Goal: Information Seeking & Learning: Learn about a topic

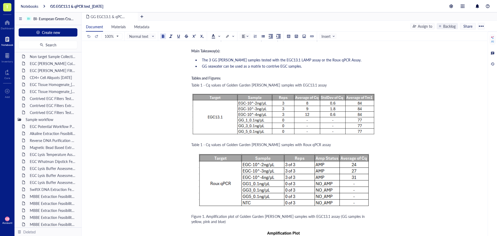
scroll to position [125, 0]
click at [43, 114] on div "Contrived EGC Filters Test1_31JUL25" at bounding box center [49, 114] width 45 height 7
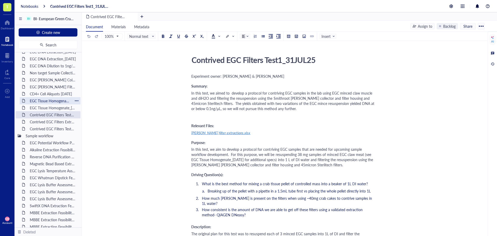
click at [42, 100] on div "EGC Tissue Homogenate_[DATE]" at bounding box center [49, 100] width 45 height 7
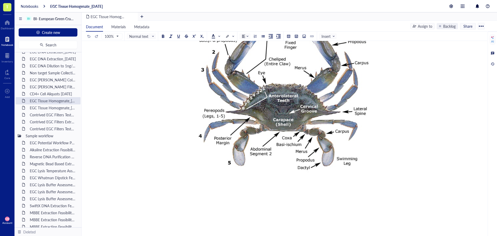
scroll to position [362, 0]
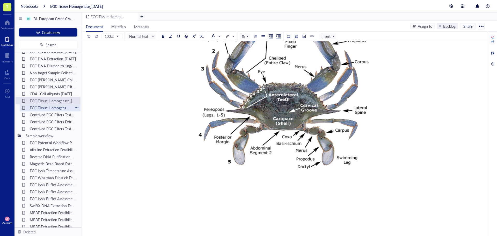
click at [51, 107] on div "EGC Tissue Homogenate_[DATE]" at bounding box center [49, 107] width 45 height 7
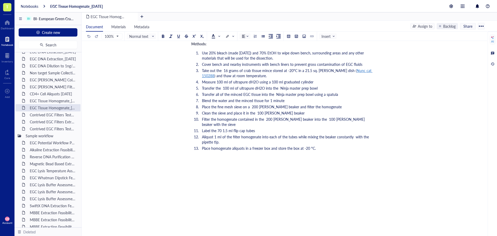
scroll to position [183, 0]
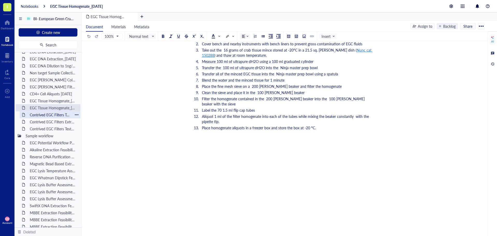
click at [58, 116] on div "Contrived EGC Filters Test1_31JUL25" at bounding box center [49, 114] width 45 height 7
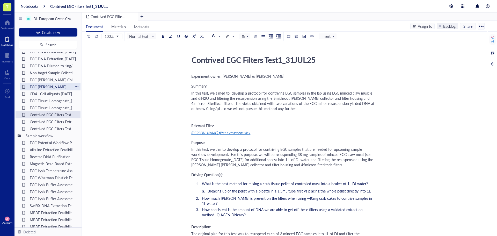
click at [53, 87] on div "EGC [PERSON_NAME] Filter Extraction [PERSON_NAME] Bay [DATE]" at bounding box center [49, 86] width 45 height 7
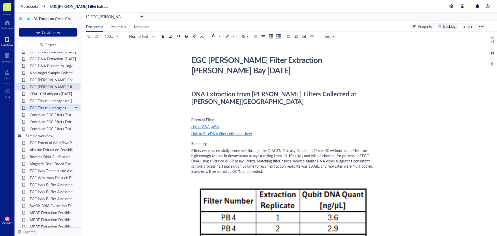
click at [44, 107] on div "EGC Tissue Homogenate_[DATE]" at bounding box center [49, 107] width 45 height 7
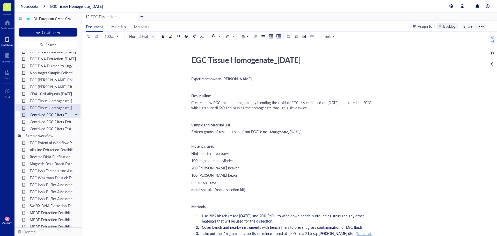
click at [46, 115] on div "Contrived EGC Filters Test1_31JUL25" at bounding box center [49, 114] width 45 height 7
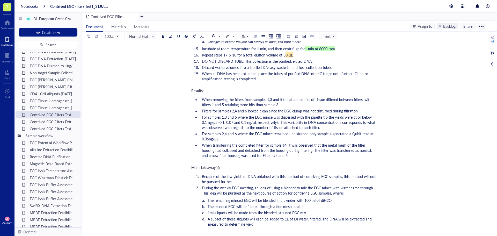
scroll to position [802, 0]
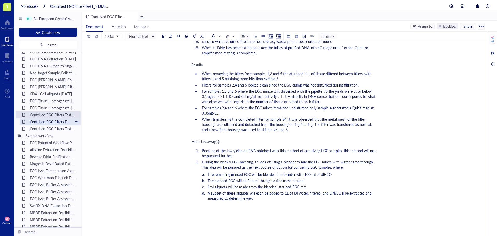
click at [37, 119] on div "Contrived EGC Filters Extraction_[DATE]" at bounding box center [49, 121] width 45 height 7
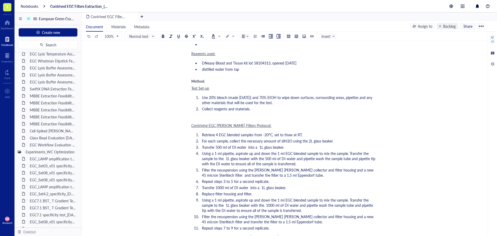
scroll to position [254, 0]
click at [46, 133] on div "EGC Workflow Evaluation 11Sep25" at bounding box center [52, 131] width 51 height 7
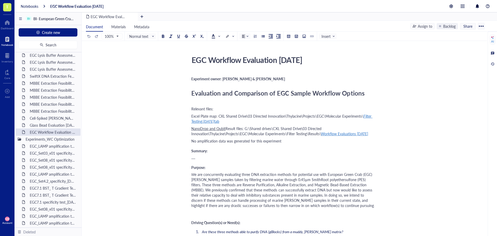
click at [286, 58] on div "EGC Workflow Evaluation 11Sep25" at bounding box center [281, 59] width 184 height 13
click at [287, 60] on textarea "EGC Workflow Evaluation 11Sep25" at bounding box center [281, 60] width 184 height 12
type textarea "EGC Workflow Evaluation [DATE]"
click at [321, 88] on span "Evaluation and Comparison of EGC Sample Workflow Options" at bounding box center [277, 92] width 173 height 9
click at [212, 120] on span "[DATE]" at bounding box center [208, 120] width 11 height 5
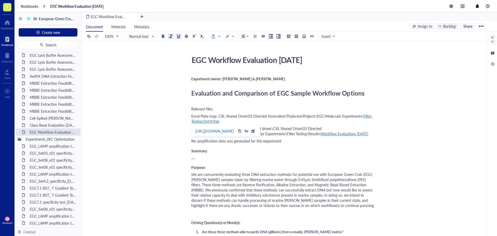
click at [227, 130] on div "https://docs.google.com/spreadsheets/d/1aw6aCzCZr_m5-TLM2xG-ZsQ2Y1Ze4YFf/edit?u…" at bounding box center [214, 131] width 38 height 7
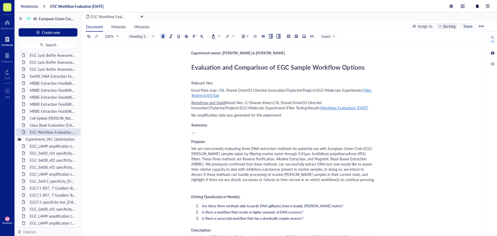
click at [294, 130] on div "....." at bounding box center [283, 131] width 184 height 5
click at [266, 116] on span "No amplification data was generated for this experiment" at bounding box center [236, 114] width 90 height 5
click at [280, 177] on span "e are concurrently evaluating three DNA extraction methods for potential use wi…" at bounding box center [282, 164] width 182 height 36
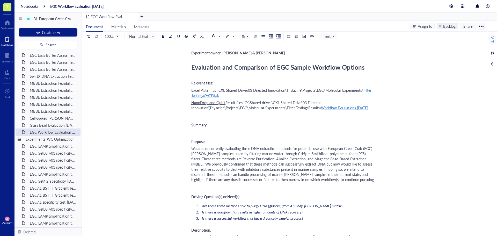
click at [260, 206] on span "Are these three methods able to purify DNA (gBlocks) from a muddy, eDNA matrix?" at bounding box center [272, 205] width 141 height 5
click at [288, 204] on span "Are these three methods able to purify EGC DNA (gBlocks) from a muddy, eDNA mat…" at bounding box center [276, 205] width 149 height 5
click at [312, 210] on li "Is there a workflow that results in higher amounts of DNA recovery?" at bounding box center [288, 211] width 176 height 5
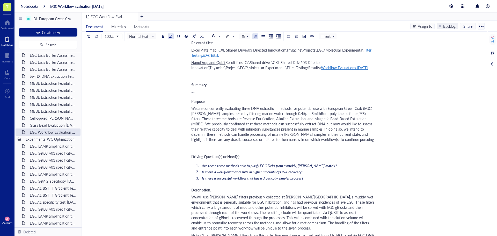
scroll to position [78, 0]
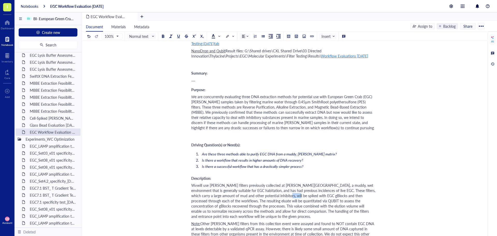
drag, startPoint x: 282, startPoint y: 196, endPoint x: 271, endPoint y: 197, distance: 11.5
click at [271, 197] on span "will use eDNA filters previously collected at Padilla Bay, a muddy, wet environ…" at bounding box center [283, 200] width 185 height 36
click at [303, 189] on span "will use [PERSON_NAME] filters previously collected at [PERSON_NAME][GEOGRAPHIC…" at bounding box center [283, 200] width 185 height 36
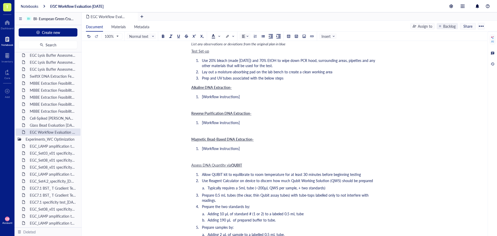
scroll to position [388, 0]
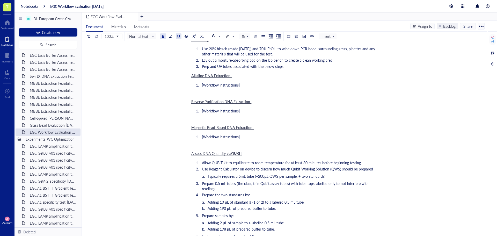
click at [238, 151] on span "QUBIT" at bounding box center [236, 153] width 11 height 5
drag, startPoint x: 241, startPoint y: 148, endPoint x: 235, endPoint y: 148, distance: 6.5
click at [235, 151] on div "Assess DNA Quantity via QBIT" at bounding box center [283, 153] width 184 height 5
click at [256, 151] on div "Assess DNA Quantity via Qubit" at bounding box center [283, 153] width 184 height 5
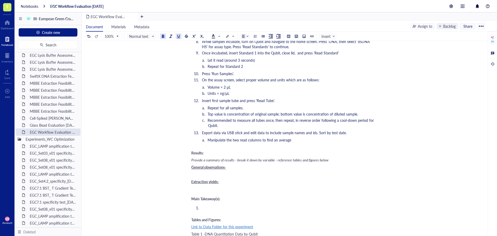
scroll to position [621, 0]
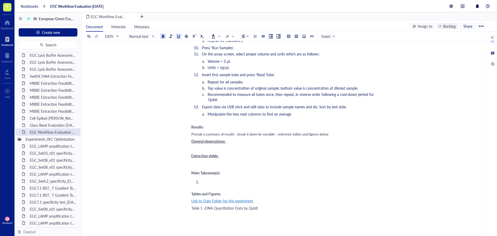
click at [245, 138] on div "General observations-" at bounding box center [283, 140] width 184 height 5
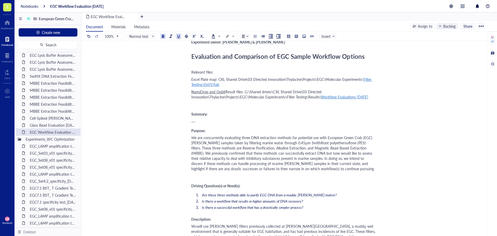
scroll to position [0, 0]
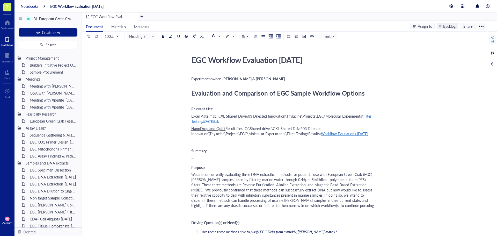
click at [31, 7] on div "Notebooks" at bounding box center [30, 6] width 18 height 5
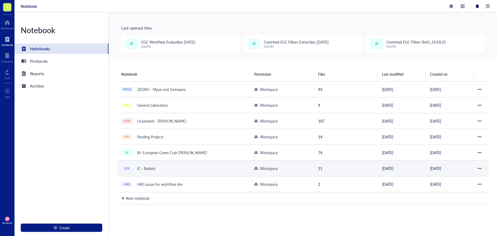
click at [149, 170] on div "IC - Rodent" at bounding box center [146, 168] width 23 height 7
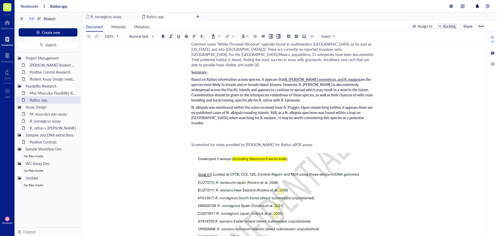
scroll to position [285, 0]
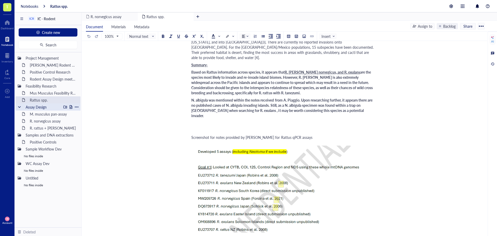
click at [71, 108] on div at bounding box center [71, 107] width 4 height 4
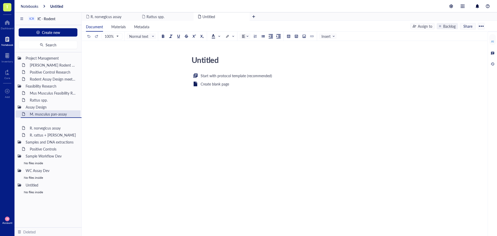
drag, startPoint x: 55, startPoint y: 115, endPoint x: 54, endPoint y: 127, distance: 12.7
click at [40, 121] on div "Untitled" at bounding box center [49, 120] width 45 height 7
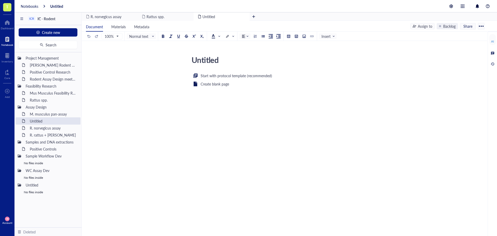
click at [207, 58] on div "Untitled" at bounding box center [281, 59] width 184 height 13
click at [207, 58] on textarea "Untitled" at bounding box center [281, 60] width 184 height 12
click at [209, 60] on textarea "M.m.domesticus assay design" at bounding box center [281, 60] width 184 height 12
type textarea "M.m. domesticus assay design"
click at [233, 110] on div "Start with protocol template (recommended) Create blank page ﻿" at bounding box center [283, 122] width 184 height 100
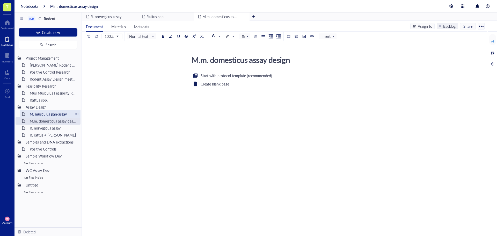
click at [49, 112] on div "M. musculus pan-assay" at bounding box center [49, 113] width 45 height 7
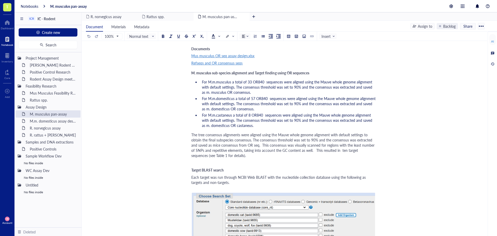
scroll to position [26, 0]
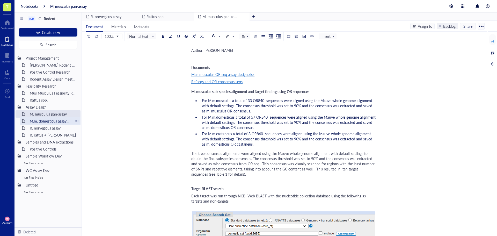
click at [43, 120] on div "M.m. domesticus assay design" at bounding box center [49, 120] width 45 height 7
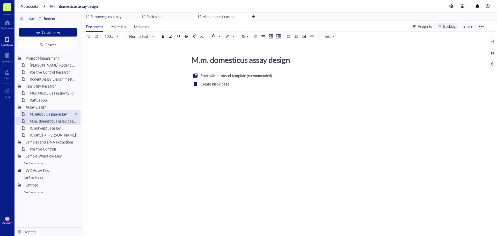
click at [43, 114] on div "M. musculus pan-assay" at bounding box center [49, 113] width 45 height 7
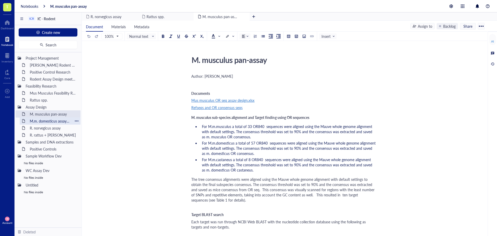
click at [43, 119] on div "M.m. domesticus assay design" at bounding box center [49, 120] width 45 height 7
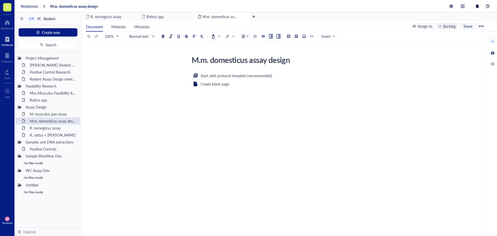
click at [234, 112] on div "Start with protocol template (recommended) Create blank page ﻿" at bounding box center [283, 122] width 184 height 100
click at [55, 136] on div "R. rattus + [PERSON_NAME]" at bounding box center [49, 134] width 45 height 7
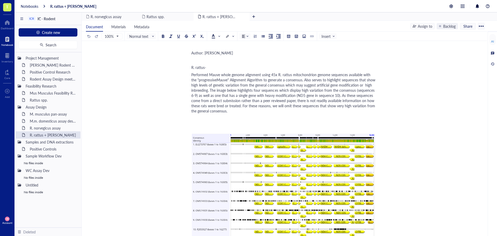
scroll to position [26, 0]
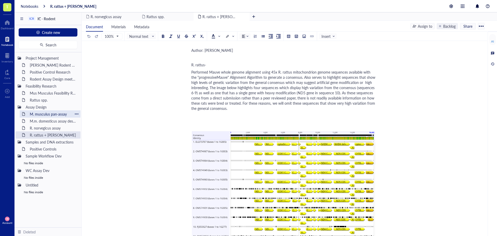
click at [41, 115] on div "M. musculus pan-assay" at bounding box center [49, 113] width 45 height 7
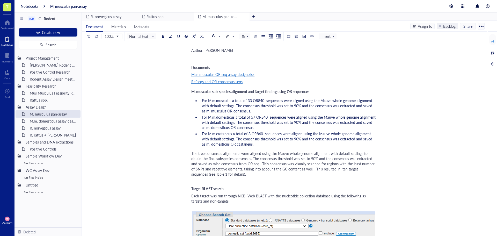
scroll to position [52, 0]
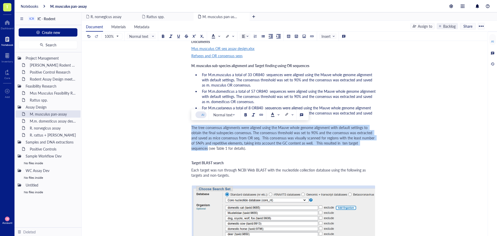
drag, startPoint x: 191, startPoint y: 127, endPoint x: 374, endPoint y: 143, distance: 182.8
click at [374, 143] on span "The tree consensus alignments were aligned using the Mauve whole genome alignme…" at bounding box center [283, 138] width 184 height 26
copy span "The tree consensus alignments were aligned using the Mauve whole genome alignme…"
click at [40, 122] on div "M.m. domesticus assay design" at bounding box center [49, 120] width 45 height 7
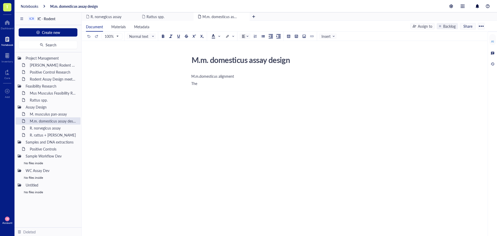
click at [203, 86] on div "M.m.domesticus alignment The" at bounding box center [283, 126] width 184 height 108
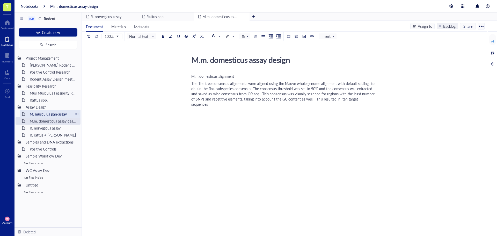
click at [40, 116] on div "M. musculus pan-assay" at bounding box center [49, 113] width 45 height 7
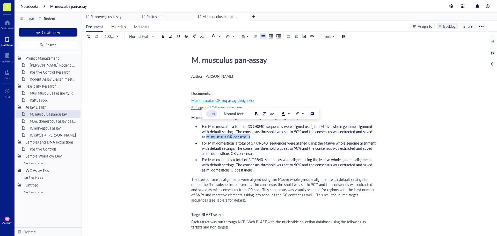
drag, startPoint x: 203, startPoint y: 137, endPoint x: 244, endPoint y: 137, distance: 41.4
click at [244, 137] on span "For M.m.musculus a total of 33 OR840 sequences were aligned using the Mauve who…" at bounding box center [287, 132] width 171 height 16
copy span "m. musculus OR consensus"
click at [39, 119] on div "M.m. domesticus assay design" at bounding box center [49, 120] width 45 height 7
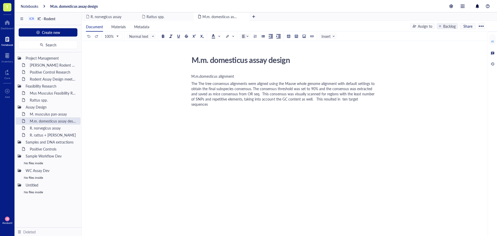
click at [209, 83] on span "The The tree consensus alignments were aligned using the Mauve whole genome ali…" at bounding box center [283, 94] width 184 height 26
click at [230, 83] on span "The The tree consensus alignments were aligned using the Mauve whole genome ali…" at bounding box center [283, 94] width 184 height 26
drag, startPoint x: 247, startPoint y: 83, endPoint x: 199, endPoint y: 82, distance: 48.7
click at [199, 82] on span "The The tree consensus alignments were aligned using the Mauve whole genome ali…" at bounding box center [283, 94] width 184 height 26
click at [199, 84] on span "The m. musculus OR consensus were aligned using the Mauve whole genome alignmen…" at bounding box center [283, 94] width 184 height 26
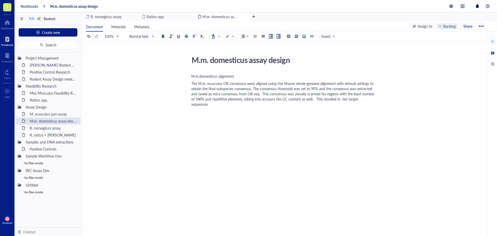
click at [245, 83] on span "The M.m. musculus OR consensus were aligned using the Mauve whole genome alignm…" at bounding box center [283, 94] width 184 height 26
drag, startPoint x: 267, startPoint y: 83, endPoint x: 253, endPoint y: 82, distance: 14.2
click at [253, 82] on span "The M.m. musculus OR consensus, m. musculus OR consensus were aligned using the…" at bounding box center [283, 94] width 184 height 26
click at [246, 84] on span "The M.m. musculus OR consensus, m. castaneusOR consensus were aligned using the…" at bounding box center [283, 94] width 184 height 26
click at [322, 83] on span "The M.m. musculus OR consensus and M.m. castaneusOR consensus were aligned usin…" at bounding box center [283, 94] width 184 height 26
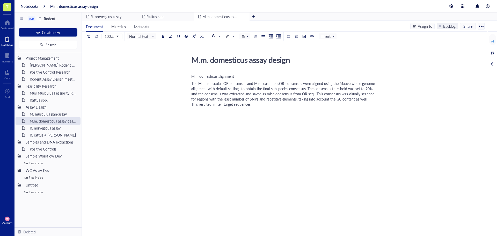
click at [278, 84] on span "The M.m. musculus OR consensus and M.m. castaneusOR consensus were aligned usin…" at bounding box center [283, 94] width 184 height 26
drag, startPoint x: 302, startPoint y: 83, endPoint x: 253, endPoint y: 83, distance: 49.4
click at [253, 83] on span "The M.m. musculus OR consensus and M.m. castaneus OR consensus were aligned usi…" at bounding box center [282, 94] width 183 height 26
copy span "M.m. castaneus OR consensus"
click at [327, 83] on span "The M.m. musculus OR consensus and M.m. castaneus OR consensus were aligned usi…" at bounding box center [282, 94] width 183 height 26
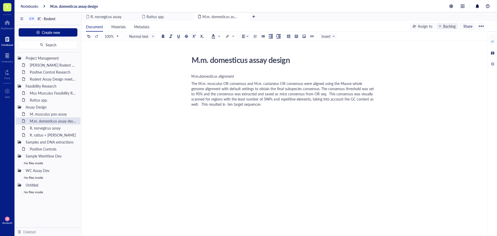
click at [323, 82] on span "The M.m. musculus OR consensus and M.m. castaneus OR consensus were aligned usi…" at bounding box center [282, 94] width 183 height 26
drag, startPoint x: 353, startPoint y: 82, endPoint x: 338, endPoint y: 83, distance: 15.0
click at [338, 83] on span "The M.m. musculus OR consensus and M.m. castaneus OR consensus were aligned to …" at bounding box center [278, 94] width 175 height 26
drag, startPoint x: 208, startPoint y: 89, endPoint x: 213, endPoint y: 88, distance: 5.2
click at [213, 88] on span "The M.m. musculus OR consensus and M.m. castaneus OR consensus were aligned to …" at bounding box center [278, 94] width 175 height 26
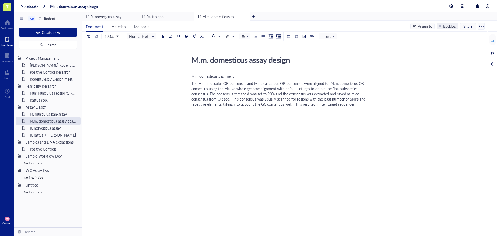
click at [208, 88] on span "The M.m. musculus OR consensus and M.m. castaneus OR consensus were aligned to …" at bounding box center [278, 94] width 175 height 26
drag, startPoint x: 323, startPoint y: 83, endPoint x: 306, endPoint y: 83, distance: 16.6
click at [306, 82] on span "The M.m. musculus OR consensus and M.m. castaneus OR consensus were aligned to …" at bounding box center [283, 94] width 184 height 26
click at [216, 89] on span "The M.m. musculus OR consensus and M.m. castaneus OR consensus were mapped to M…" at bounding box center [283, 94] width 184 height 26
drag, startPoint x: 216, startPoint y: 89, endPoint x: 209, endPoint y: 88, distance: 7.0
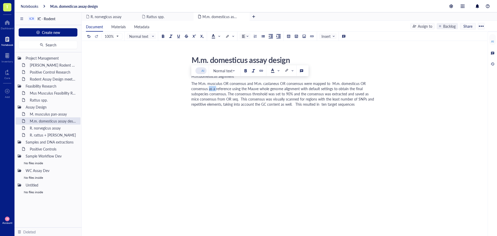
click at [209, 88] on span "The M.m. musculus OR consensus and M.m. castaneus OR consensus were mapped to M…" at bounding box center [283, 94] width 184 height 26
drag, startPoint x: 231, startPoint y: 89, endPoint x: 209, endPoint y: 90, distance: 21.7
click at [209, 90] on span "The M.m. musculus OR consensus and M.m. castaneus OR consensus were mapped to M…" at bounding box center [283, 94] width 184 height 26
drag, startPoint x: 224, startPoint y: 89, endPoint x: 275, endPoint y: 88, distance: 51.2
click at [275, 88] on span "The M.m. musculus OR consensus and M.m. castaneus OR consensus were mapped to M…" at bounding box center [278, 94] width 175 height 26
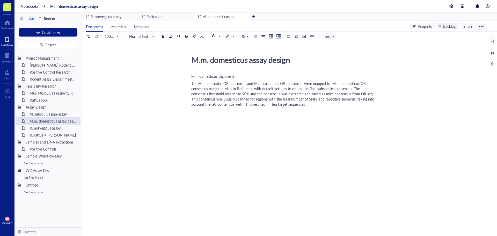
click at [223, 88] on span "The M.m. musculus OR consensus and M.m. castaneus OR consensus were mapped to M…" at bounding box center [283, 94] width 184 height 26
click at [253, 89] on span "The M.m. musculus OR consensus and M.m. castaneus OR consensus were mapped to M…" at bounding box center [283, 94] width 184 height 26
click at [334, 89] on span "The M.m. musculus OR consensus and M.m. castaneus OR consensus were mapped to M…" at bounding box center [279, 94] width 176 height 26
click at [323, 88] on span "The M.m. musculus OR consensus and M.m. castaneus OR consensus were mapped to M…" at bounding box center [279, 94] width 176 height 26
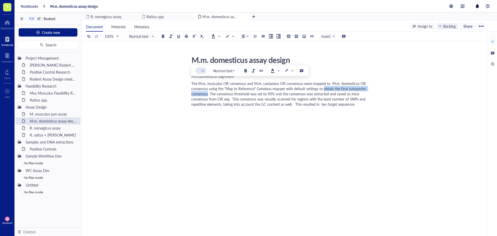
drag, startPoint x: 323, startPoint y: 88, endPoint x: 207, endPoint y: 95, distance: 115.6
click at [207, 95] on span "The M.m. musculus OR consensus and M.m. castaneus OR consensus were mapped to M…" at bounding box center [279, 94] width 176 height 26
drag, startPoint x: 357, startPoint y: 84, endPoint x: 331, endPoint y: 83, distance: 26.4
click at [331, 83] on span "The M.m. musculus OR consensus and M.m. castaneus OR consensus were mapped to M…" at bounding box center [283, 94] width 185 height 26
copy span "M.m. domesticus"
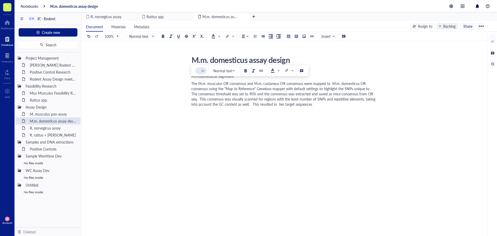
click at [369, 87] on span "The M.m. musculus OR consensus and M.m. castaneus OR consensus were mapped to M…" at bounding box center [283, 94] width 185 height 26
click at [220, 93] on span "The M.m. musculus OR consensus and M.m. castaneus OR consensus were mapped to M…" at bounding box center [280, 94] width 179 height 26
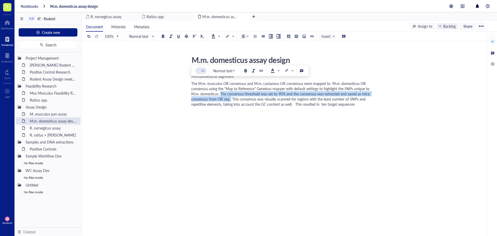
drag, startPoint x: 220, startPoint y: 93, endPoint x: 231, endPoint y: 98, distance: 11.5
click at [231, 98] on span "The M.m. musculus OR consensus and M.m. castaneus OR consensus were mapped to M…" at bounding box center [280, 94] width 179 height 26
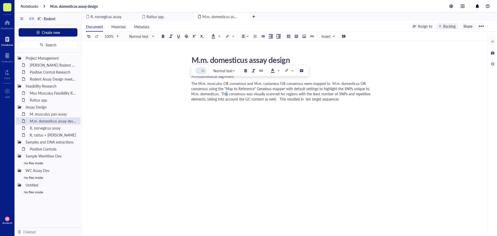
drag, startPoint x: 227, startPoint y: 94, endPoint x: 224, endPoint y: 94, distance: 3.1
click at [224, 94] on span "The M.m. musculus OR consensus and M.m. castaneus OR consensus were mapped to M…" at bounding box center [281, 91] width 180 height 21
drag, startPoint x: 245, startPoint y: 94, endPoint x: 229, endPoint y: 94, distance: 16.0
click at [229, 94] on span "The M.m. musculus OR consensus and M.m. castaneus OR consensus were mapped to M…" at bounding box center [281, 91] width 180 height 21
click at [306, 92] on span "The M.m. musculus OR consensus and M.m. castaneus OR consensus were mapped to M…" at bounding box center [280, 91] width 179 height 21
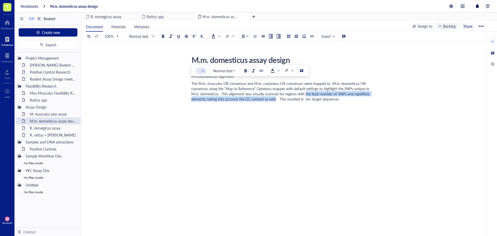
drag, startPoint x: 305, startPoint y: 94, endPoint x: 275, endPoint y: 100, distance: 30.5
click at [275, 100] on span "The M.m. musculus OR consensus and M.m. castaneus OR consensus were mapped to M…" at bounding box center [280, 91] width 179 height 21
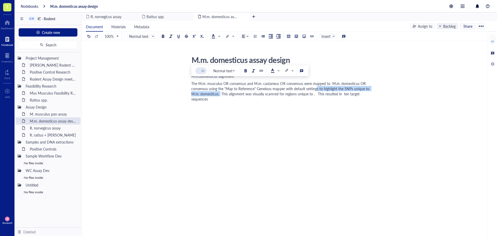
drag, startPoint x: 316, startPoint y: 88, endPoint x: 220, endPoint y: 93, distance: 96.1
click at [220, 93] on span "The M.m. musculus OR consensus and M.m. castaneus OR consensus were mapped to M…" at bounding box center [280, 91] width 179 height 21
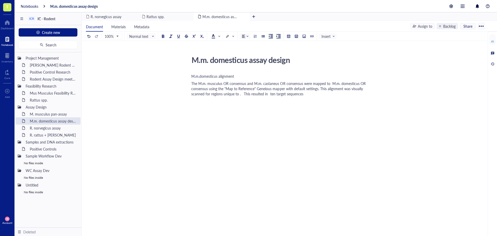
click at [240, 95] on span "The M.m. musculus OR consensus and M.m. castaneus OR consensus were mapped to M…" at bounding box center [278, 89] width 175 height 16
click at [239, 93] on span "The M.m. musculus OR consensus and M.m. castaneus OR consensus were mapped to M…" at bounding box center [278, 89] width 175 height 16
drag, startPoint x: 301, startPoint y: 95, endPoint x: 296, endPoint y: 94, distance: 4.9
click at [296, 94] on span "The M.m. musculus OR consensus and M.m. castaneus OR consensus were mapped to M…" at bounding box center [278, 89] width 175 height 16
click at [332, 95] on div "The M.m. musculus OR consensus and M.m. castaneus OR consensus were mapped to M…" at bounding box center [283, 89] width 184 height 16
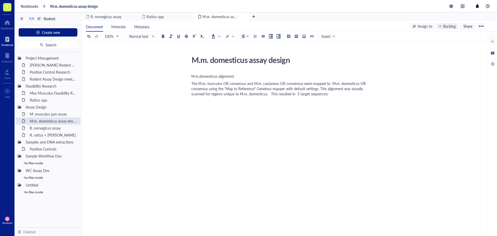
click at [320, 89] on span "The M.m. musculus OR consensus and M.m. castaneus OR consensus were mapped to M…" at bounding box center [278, 89] width 175 height 16
click at [316, 88] on span "The M.m. musculus OR consensus and M.m. castaneus OR consensus were mapped to M…" at bounding box center [278, 89] width 175 height 16
click at [320, 88] on span "The M.m. musculus OR consensus and M.m. castaneus OR consensus were mapped to M…" at bounding box center [278, 89] width 175 height 16
click at [335, 91] on div "The M.m. musculus OR consensus and M.m. castaneus OR consensus were mapped to M…" at bounding box center [283, 86] width 184 height 10
click at [304, 35] on div at bounding box center [304, 36] width 4 height 4
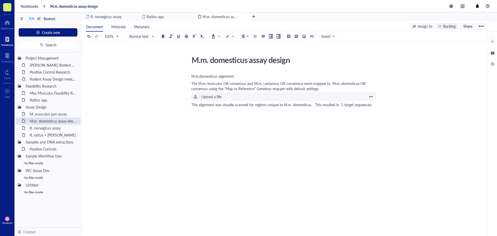
click at [197, 96] on div "﻿ Upload a file" at bounding box center [283, 96] width 184 height 9
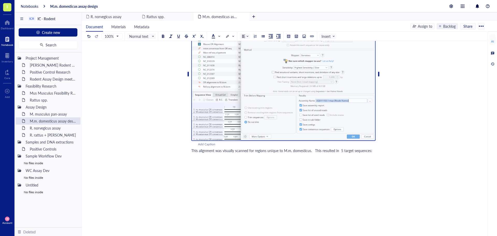
scroll to position [91, 0]
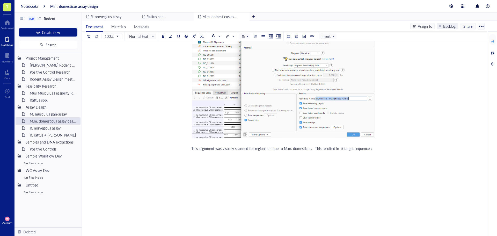
click at [310, 149] on span "This alignment was visually scanned for regions unique to M.m. domesticus. This…" at bounding box center [281, 148] width 181 height 5
click at [367, 155] on div "This alignment was visually scanned for regions unique to M.m. domesticus (spec…" at bounding box center [283, 151] width 184 height 10
click at [291, 153] on span "This alignment was visually scanned for regions unique to M.m. domesticus (spec…" at bounding box center [274, 151] width 166 height 10
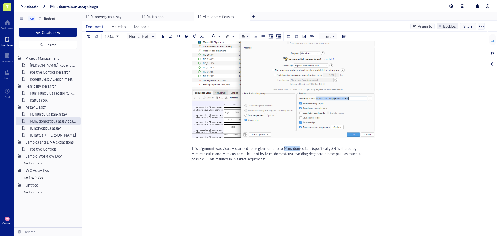
drag, startPoint x: 283, startPoint y: 148, endPoint x: 299, endPoint y: 148, distance: 16.3
click at [299, 148] on span "This alignment was visually scanned for regions unique to M.m. domesticus (spec…" at bounding box center [277, 154] width 172 height 16
click at [323, 170] on div "M.m.domesticus alignment The M.m. musculus OR consensus and M.m. castaneus OR c…" at bounding box center [283, 118] width 184 height 274
click at [363, 154] on span "This alignment was visually scanned for regions unique to M.m. domesticus (spec…" at bounding box center [277, 154] width 172 height 16
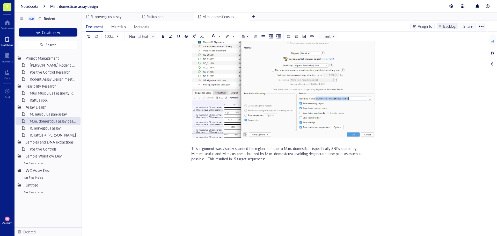
click at [342, 154] on span "This alignment was visually scanned for regions unique to M.m. domesticus (spec…" at bounding box center [277, 154] width 172 height 16
drag, startPoint x: 283, startPoint y: 149, endPoint x: 310, endPoint y: 149, distance: 26.9
click at [310, 149] on span "This alignment was visually scanned for regions unique to M.m. domesticus (spec…" at bounding box center [282, 154] width 182 height 16
copy span "M.m. domesticus"
click at [341, 154] on span "This alignment was visually scanned for regions unique to M.m. domesticus (spec…" at bounding box center [282, 154] width 182 height 16
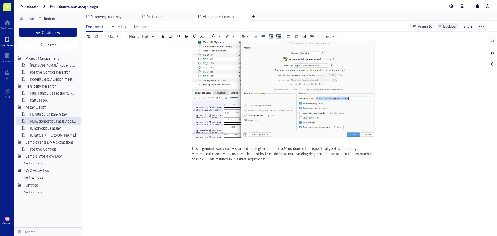
click at [353, 154] on span "This alignment was visually scanned for regions unique to M.m. domesticus (spec…" at bounding box center [282, 154] width 183 height 16
click at [348, 164] on div "M.m.domesticus alignment The M.m. musculus OR consensus and M.m. castaneus OR c…" at bounding box center [283, 118] width 184 height 274
click at [232, 188] on div "M.m.domesticus alignment The M.m. musculus OR consensus and M.m. castaneus OR c…" at bounding box center [283, 118] width 184 height 274
click at [432, 140] on div "M.m. domesticus assay design M.m. domesticus assay design M.m.domesticus alignm…" at bounding box center [283, 108] width 403 height 293
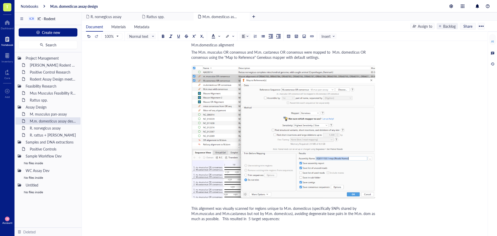
scroll to position [101, 0]
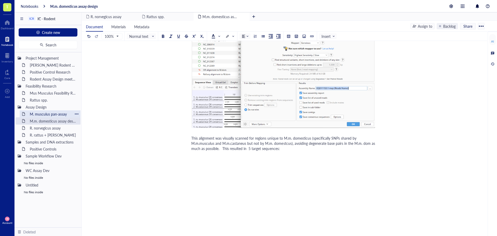
click at [44, 115] on div "M. musculus pan-assay" at bounding box center [49, 113] width 45 height 7
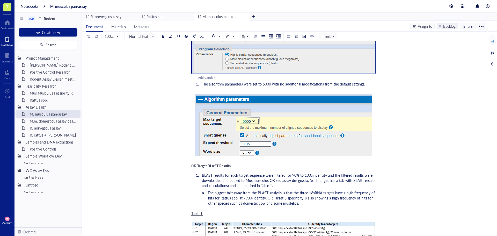
scroll to position [310, 0]
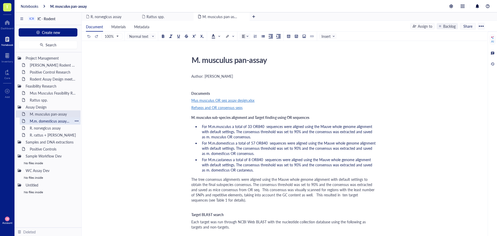
click at [43, 120] on div "M.m. domesticus assay design" at bounding box center [49, 120] width 45 height 7
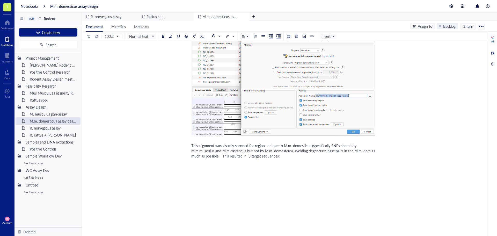
scroll to position [101, 0]
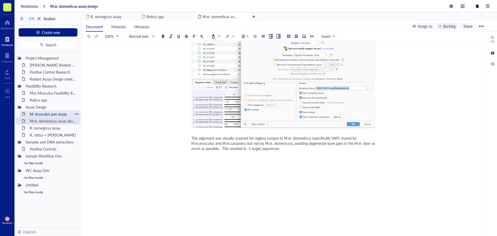
click at [56, 115] on div "M. musculus pan-assay" at bounding box center [49, 113] width 45 height 7
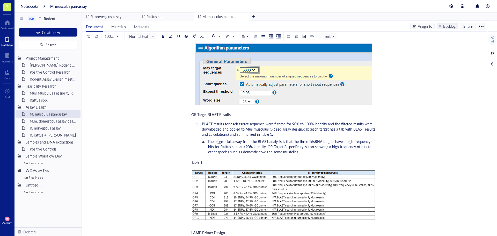
scroll to position [414, 0]
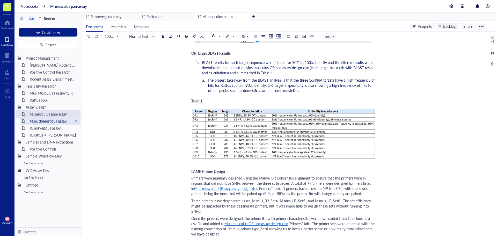
drag, startPoint x: 45, startPoint y: 123, endPoint x: 66, endPoint y: 123, distance: 21.5
click at [45, 123] on div "M.m. domesticus assay design" at bounding box center [49, 120] width 45 height 7
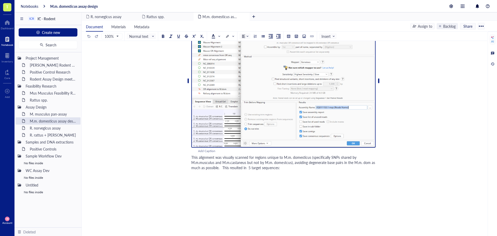
scroll to position [101, 0]
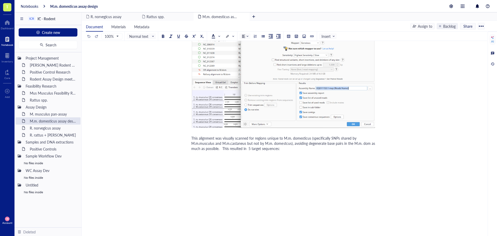
click at [295, 148] on div "This alignment was visually scanned for regions unique to M.m. domesticus (spec…" at bounding box center [283, 143] width 184 height 16
click at [305, 34] on div at bounding box center [304, 36] width 4 height 4
click at [210, 165] on div "Upload a file" at bounding box center [211, 164] width 20 height 6
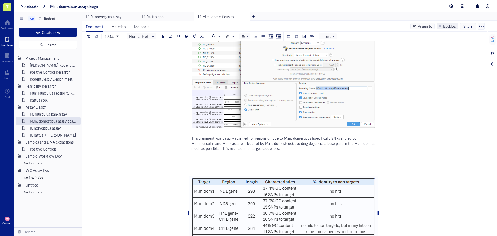
click at [313, 150] on div "This alignment was visually scanned for regions unique to M.m. domesticus (spec…" at bounding box center [283, 143] width 184 height 16
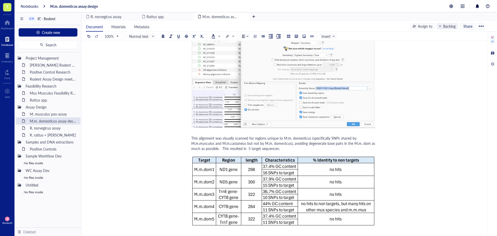
click at [415, 175] on div "M.m. domesticus assay design M.m. domesticus assay design M.m.domesticus alignm…" at bounding box center [283, 142] width 403 height 380
click at [433, 128] on div "M.m. domesticus assay design M.m. domesticus assay design M.m.domesticus alignm…" at bounding box center [283, 142] width 403 height 380
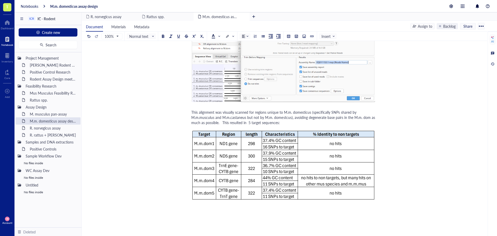
scroll to position [153, 0]
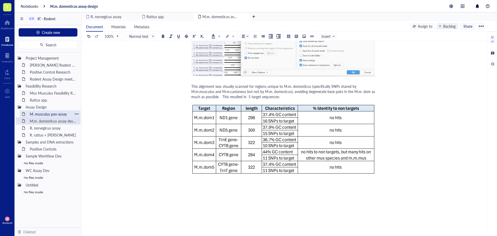
click at [43, 115] on div "M. musculus pan-assay" at bounding box center [49, 113] width 45 height 7
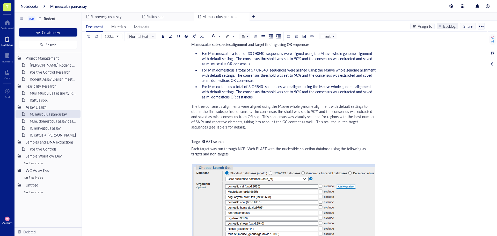
scroll to position [78, 0]
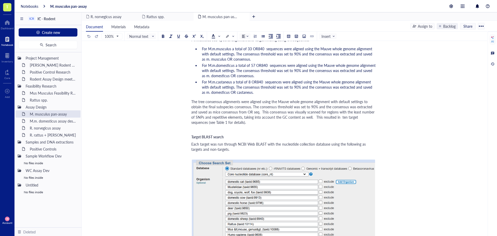
drag, startPoint x: 190, startPoint y: 136, endPoint x: 216, endPoint y: 145, distance: 27.4
click at [225, 147] on span "Each target was run through NCBI Web BLAST with the nucleotide collection datab…" at bounding box center [278, 146] width 175 height 10
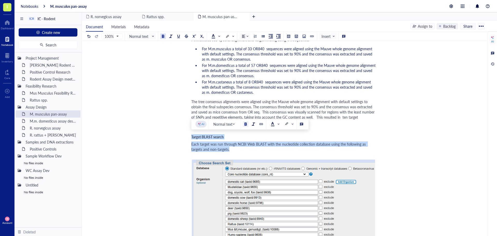
drag, startPoint x: 233, startPoint y: 148, endPoint x: 191, endPoint y: 135, distance: 44.4
copy div "Target BLAST search Each target was run through NCBI Web BLAST with the nucleot…"
click at [52, 122] on div "M.m. domesticus assay design" at bounding box center [49, 120] width 45 height 7
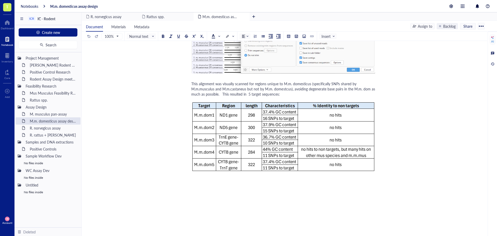
scroll to position [189, 0]
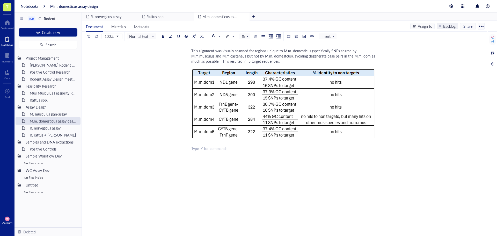
click at [201, 153] on div "M.m.domesticus alignment The M.m. musculus OR consensus and M.m. castaneus OR c…" at bounding box center [283, 64] width 184 height 361
click at [233, 160] on div "Each target was run through NCBI Web BLAST with the nucleotide collection datab…" at bounding box center [283, 158] width 184 height 10
click at [301, 36] on button at bounding box center [304, 36] width 6 height 6
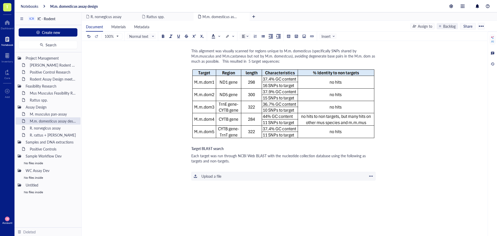
click at [203, 176] on div "Upload a file" at bounding box center [211, 176] width 20 height 6
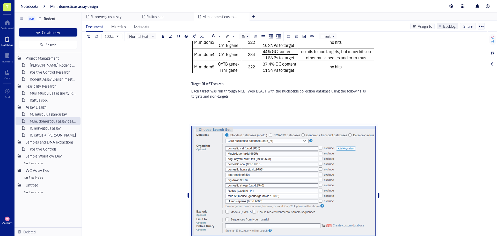
scroll to position [266, 0]
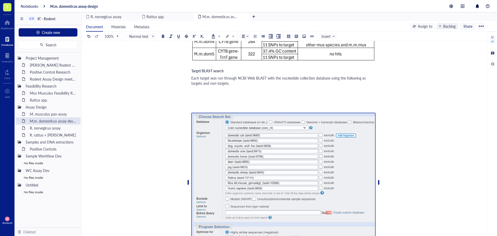
click at [272, 87] on div "M.m.domesticus alignment The M.m. musculus OR consensus and M.m. castaneus OR c…" at bounding box center [283, 82] width 184 height 552
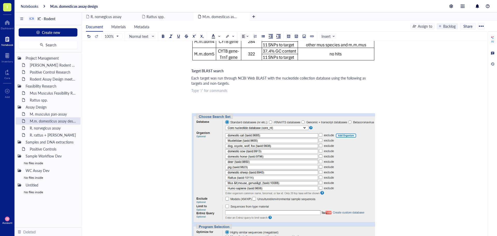
click at [272, 84] on div "Each target was run through NCBI Web BLAST with the nucleotide collection datab…" at bounding box center [283, 80] width 184 height 10
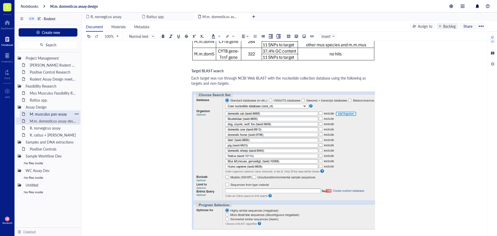
click at [40, 114] on div "M. musculus pan-assay" at bounding box center [49, 113] width 45 height 7
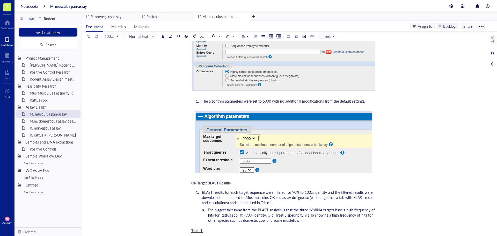
scroll to position [285, 0]
click at [265, 101] on span "The algorithm parameters were set to 5000 with no additional modifications from…" at bounding box center [283, 100] width 163 height 5
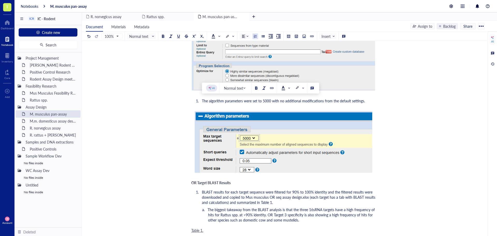
copy span "The algorithm parameters were set to 5000 with no additional modifications from…"
click at [49, 118] on div "M.m. domesticus assay design" at bounding box center [49, 120] width 45 height 7
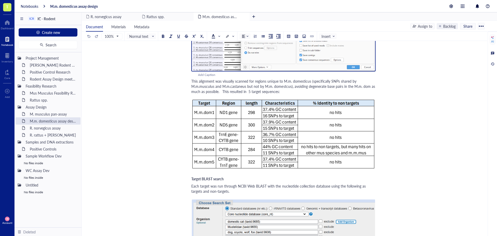
scroll to position [207, 0]
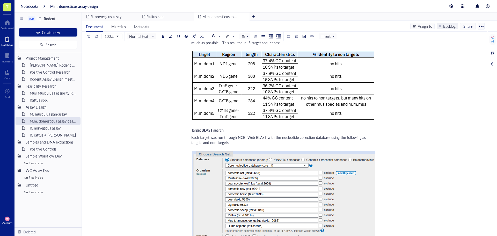
click at [234, 143] on div "Each target was run through NCBI Web BLAST with the nucleotide collection datab…" at bounding box center [283, 140] width 184 height 10
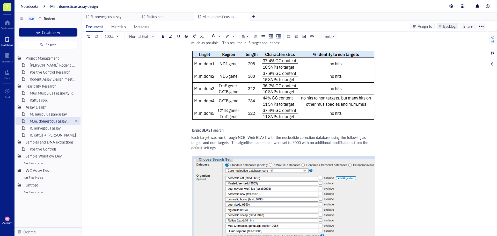
click at [55, 115] on div "M. musculus pan-assay" at bounding box center [52, 113] width 51 height 7
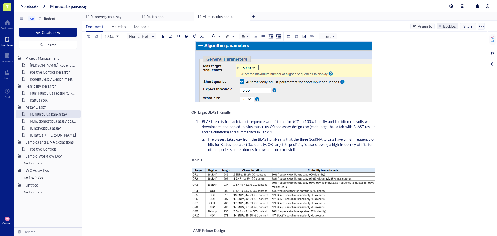
scroll to position [362, 0]
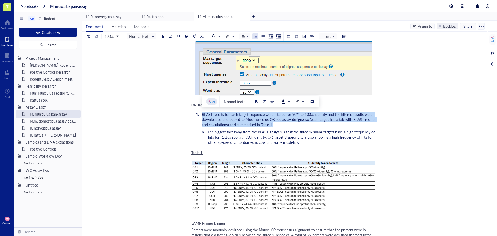
drag, startPoint x: 201, startPoint y: 113, endPoint x: 285, endPoint y: 124, distance: 84.1
click at [285, 124] on li "BLAST results for each target sequence were filtered for 90% to 100% identity a…" at bounding box center [288, 120] width 176 height 16
copy span "BLAST results for each target sequence were filtered for 90% to 100% identity a…"
click at [38, 121] on div "M.m. domesticus assay design" at bounding box center [49, 120] width 45 height 7
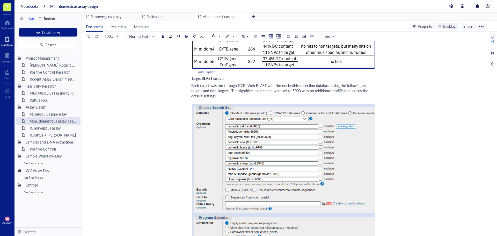
scroll to position [362, 0]
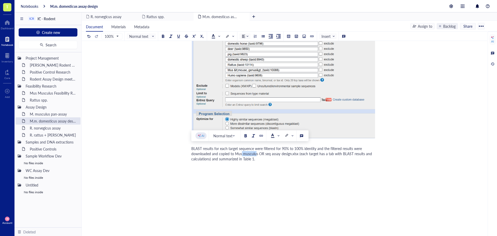
drag, startPoint x: 242, startPoint y: 153, endPoint x: 256, endPoint y: 153, distance: 14.5
click at [256, 153] on span "BLAST results for each target sequence were filtered for 90% to 100% identity a…" at bounding box center [282, 154] width 182 height 16
click at [255, 159] on div "BLAST results for each target sequence were filtered for 90% to 100% identity a…" at bounding box center [283, 154] width 184 height 16
drag, startPoint x: 240, startPoint y: 153, endPoint x: 290, endPoint y: 153, distance: 49.2
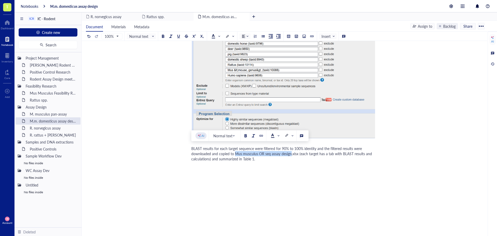
click at [290, 153] on span "BLAST results for each target sequence were filtered for 90% to 100% identity a…" at bounding box center [282, 154] width 182 height 16
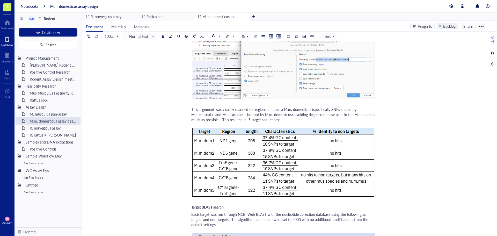
scroll to position [130, 0]
click at [301, 120] on div "This alignment was visually scanned for regions unique to M.m. domesticus (spec…" at bounding box center [283, 115] width 184 height 16
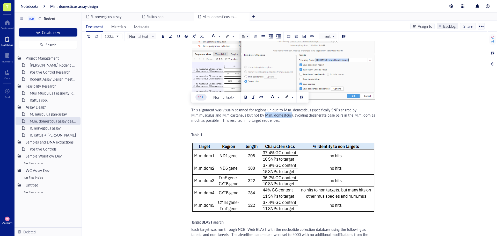
drag, startPoint x: 264, startPoint y: 115, endPoint x: 290, endPoint y: 115, distance: 25.4
click at [290, 115] on span "This alignment was visually scanned for regions unique to M.m. domesticus (spec…" at bounding box center [283, 115] width 185 height 16
copy span "M.m. domestcus"
click at [241, 129] on div "﻿ Type ‘/’ for commands" at bounding box center [283, 127] width 184 height 5
click at [241, 132] on div "M.m.domesticus alignment The M.m. musculus OR consensus and M.m. castaneus OR c…" at bounding box center [283, 223] width 184 height 560
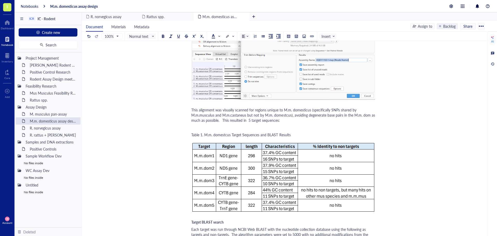
click at [404, 158] on div "M.m. domesticus assay design M.m. domesticus assay design M.m.domesticus alignm…" at bounding box center [283, 213] width 403 height 579
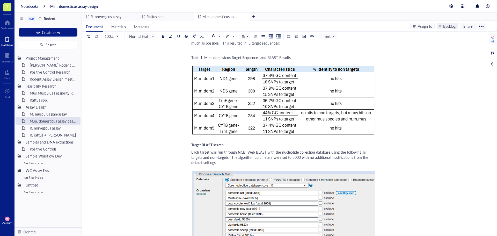
scroll to position [337, 0]
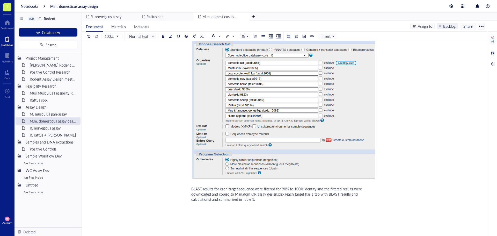
click at [271, 199] on div "BLAST results for each target sequence were filtered for 90% to 100% identity a…" at bounding box center [283, 194] width 184 height 16
click at [432, 164] on div "M.m. domesticus assay design M.m. domesticus assay design M.m.domesticus alignm…" at bounding box center [283, 6] width 403 height 579
click at [50, 116] on div "M. musculus pan-assay" at bounding box center [49, 113] width 45 height 7
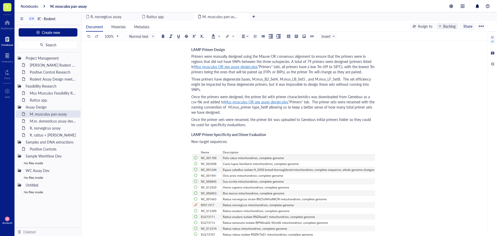
scroll to position [543, 0]
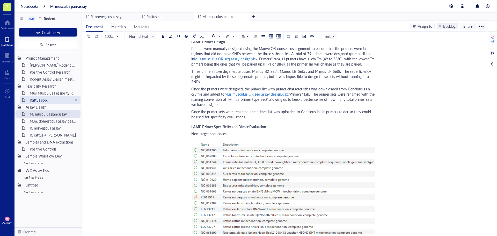
click at [49, 98] on div "Rattus spp." at bounding box center [49, 99] width 45 height 7
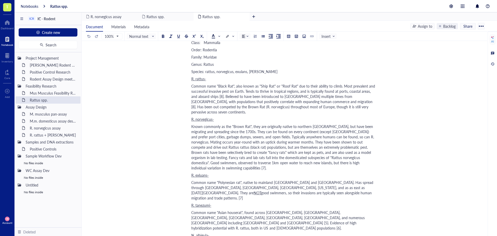
scroll to position [26, 0]
